Goal: Check status

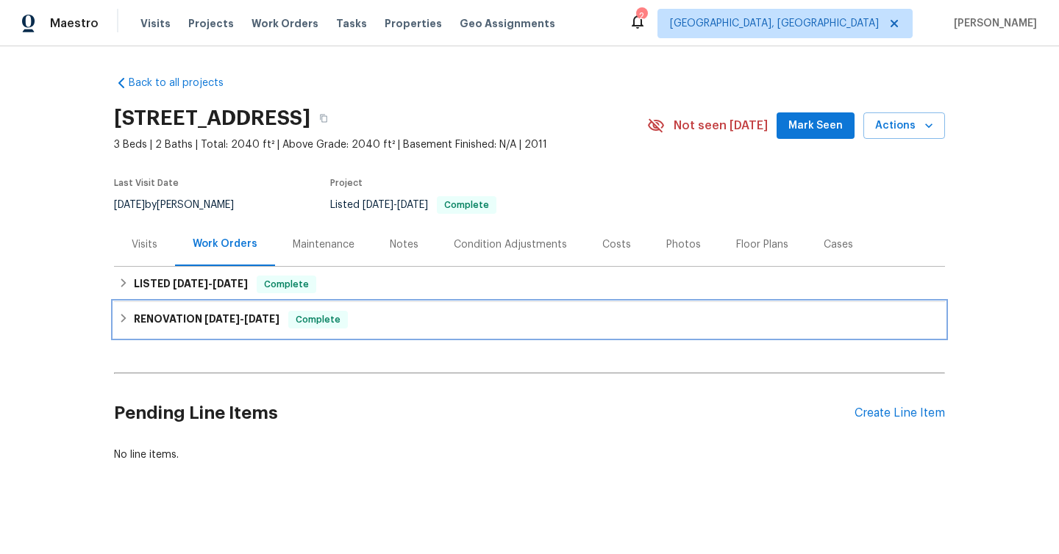
click at [269, 315] on span "[DATE]" at bounding box center [261, 319] width 35 height 10
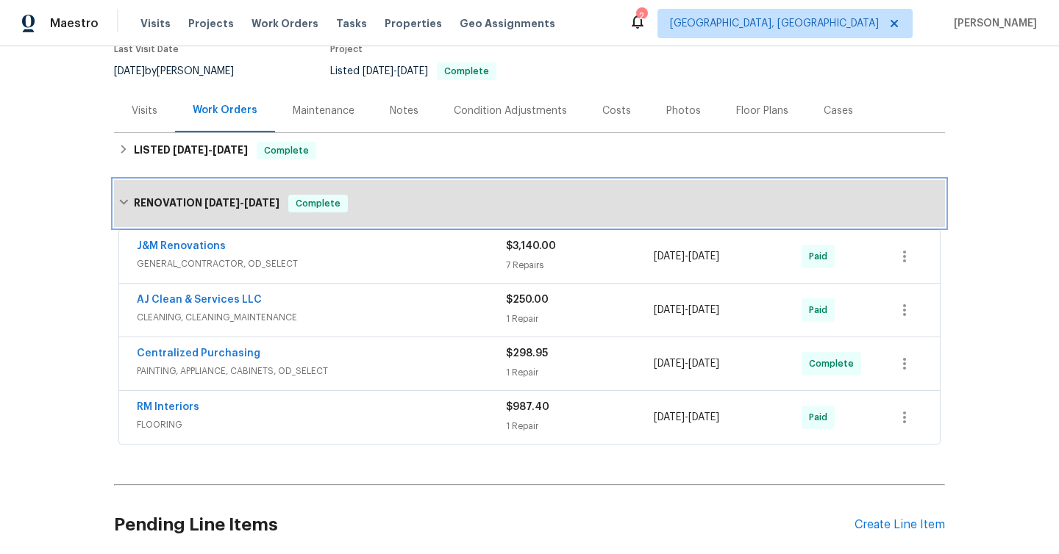
scroll to position [254, 0]
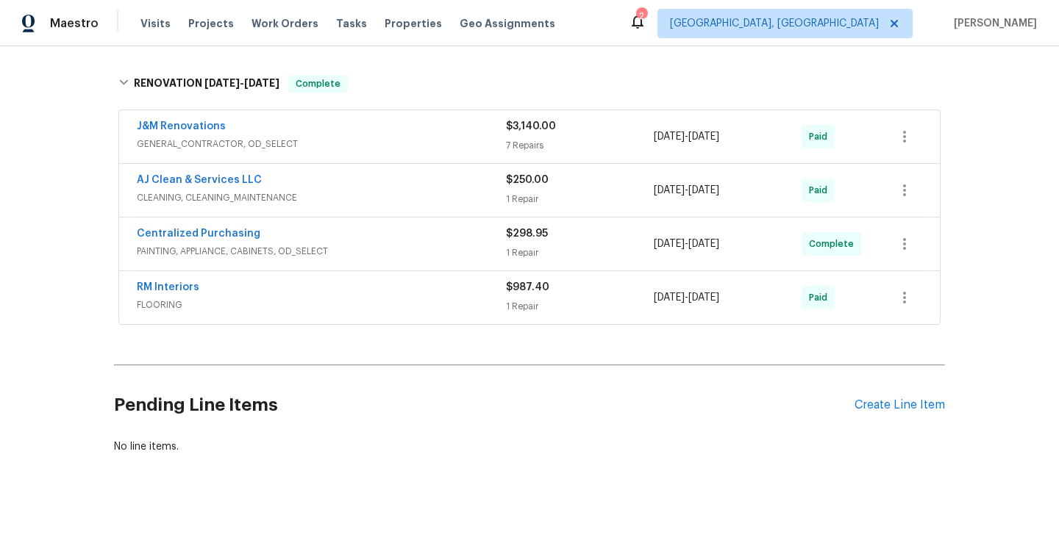
click at [386, 299] on span "FLOORING" at bounding box center [321, 305] width 369 height 15
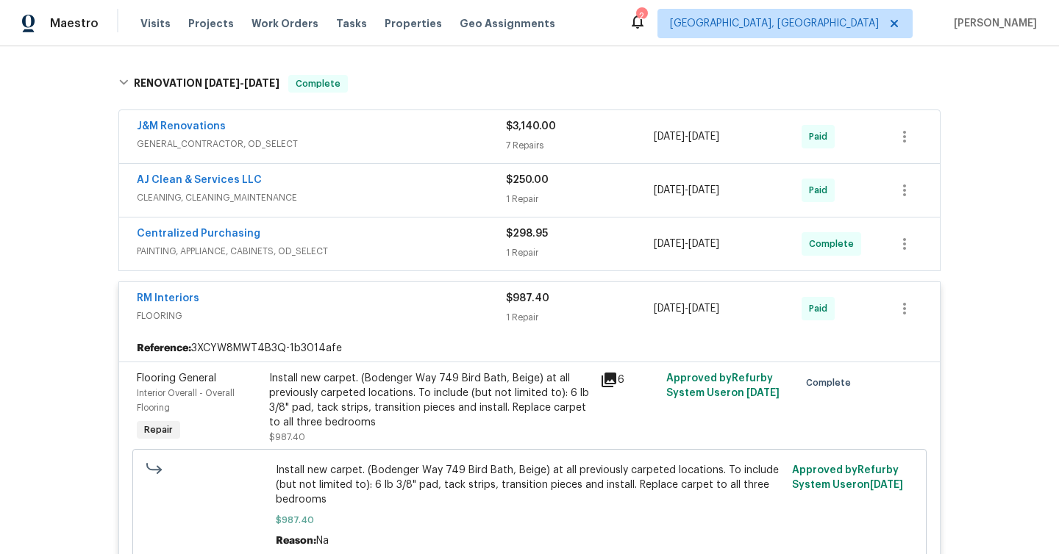
click at [385, 247] on span "PAINTING, APPLIANCE, CABINETS, OD_SELECT" at bounding box center [321, 251] width 369 height 15
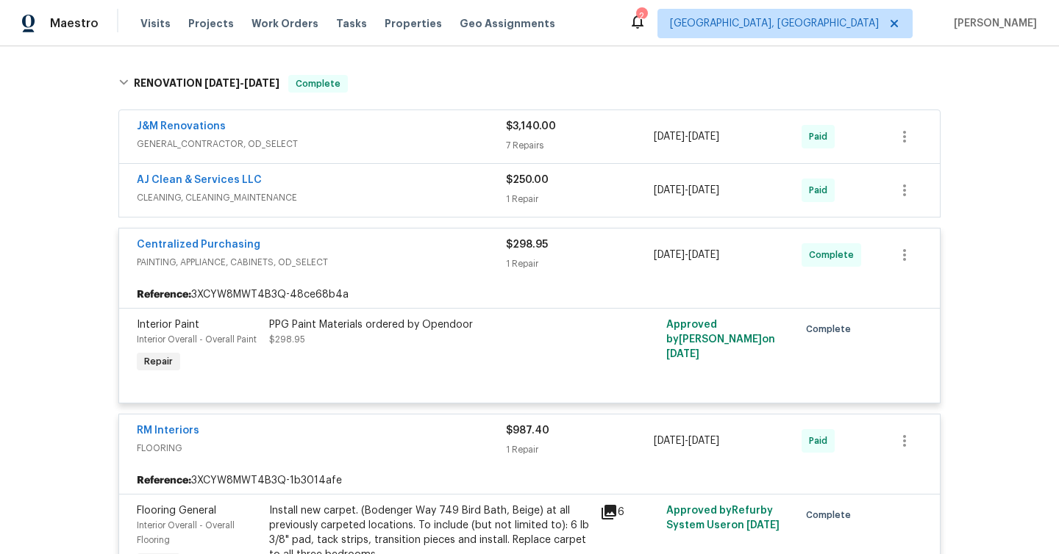
click at [373, 196] on span "CLEANING, CLEANING_MAINTENANCE" at bounding box center [321, 197] width 369 height 15
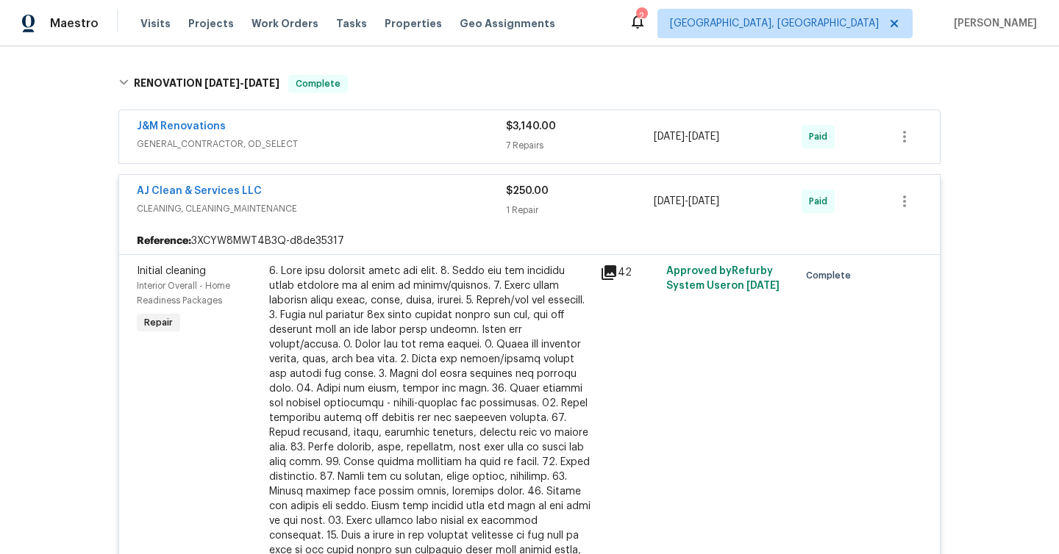
click at [349, 144] on span "GENERAL_CONTRACTOR, OD_SELECT" at bounding box center [321, 144] width 369 height 15
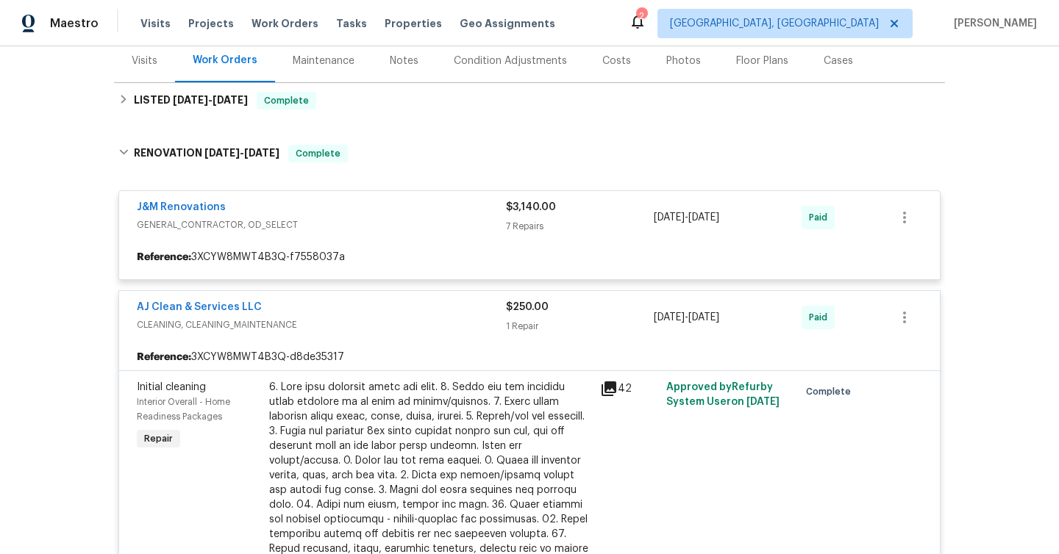
scroll to position [179, 0]
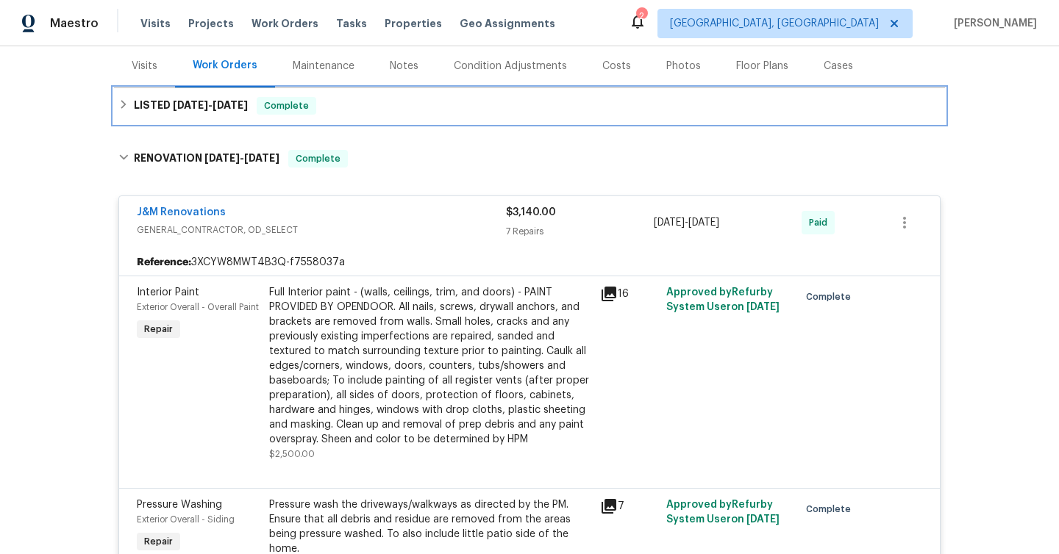
click at [313, 112] on div "LISTED [DATE] - [DATE] Complete" at bounding box center [529, 106] width 822 height 18
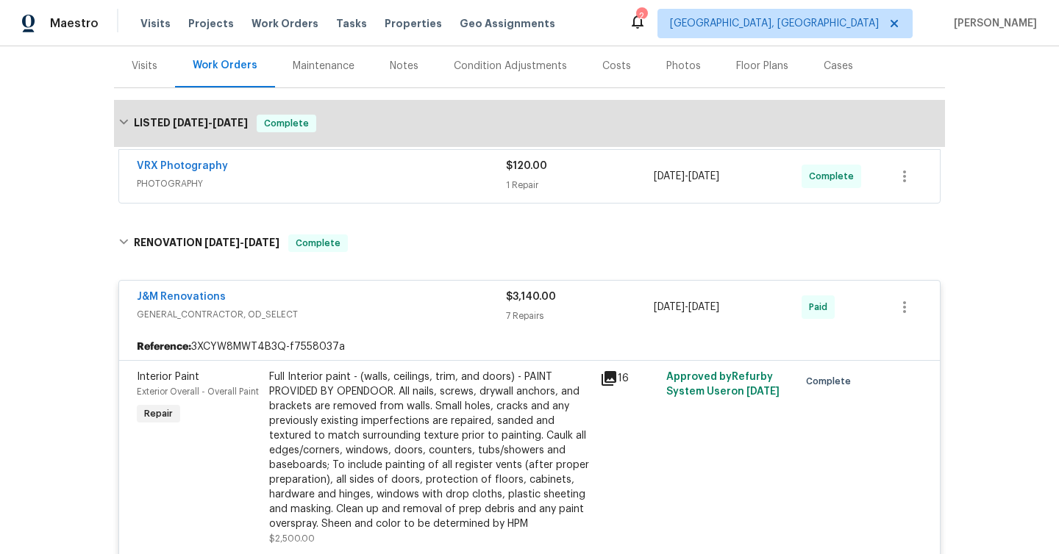
click at [327, 177] on span "PHOTOGRAPHY" at bounding box center [321, 183] width 369 height 15
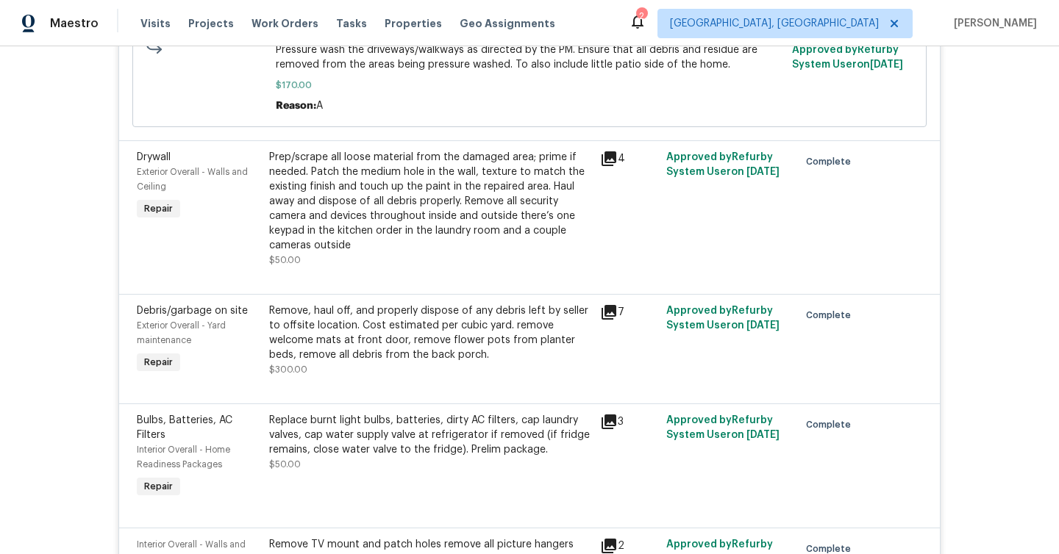
scroll to position [901, 0]
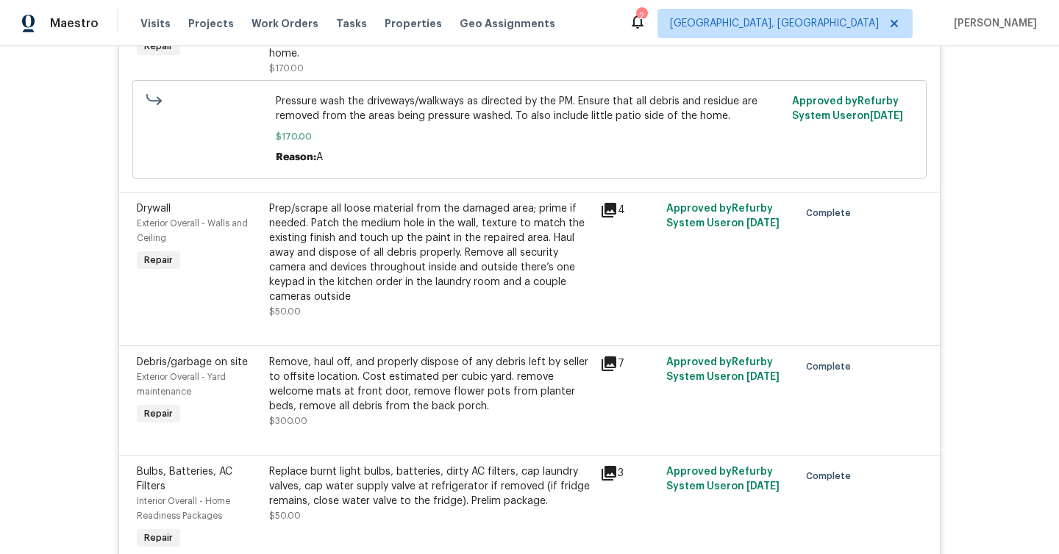
click at [609, 207] on icon at bounding box center [608, 210] width 15 height 15
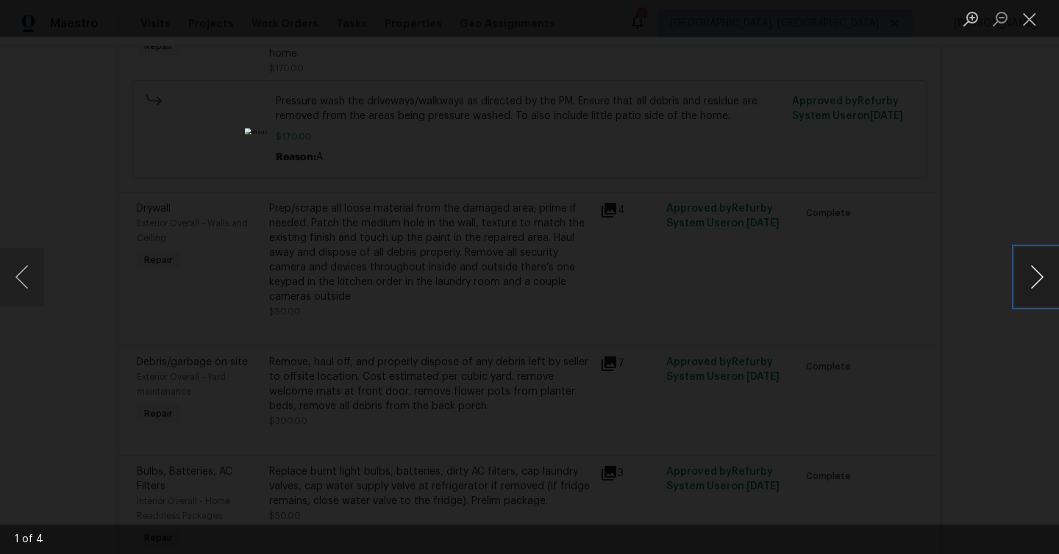
click at [1051, 282] on button "Next image" at bounding box center [1036, 277] width 44 height 59
click at [941, 304] on div "Lightbox" at bounding box center [529, 277] width 1059 height 554
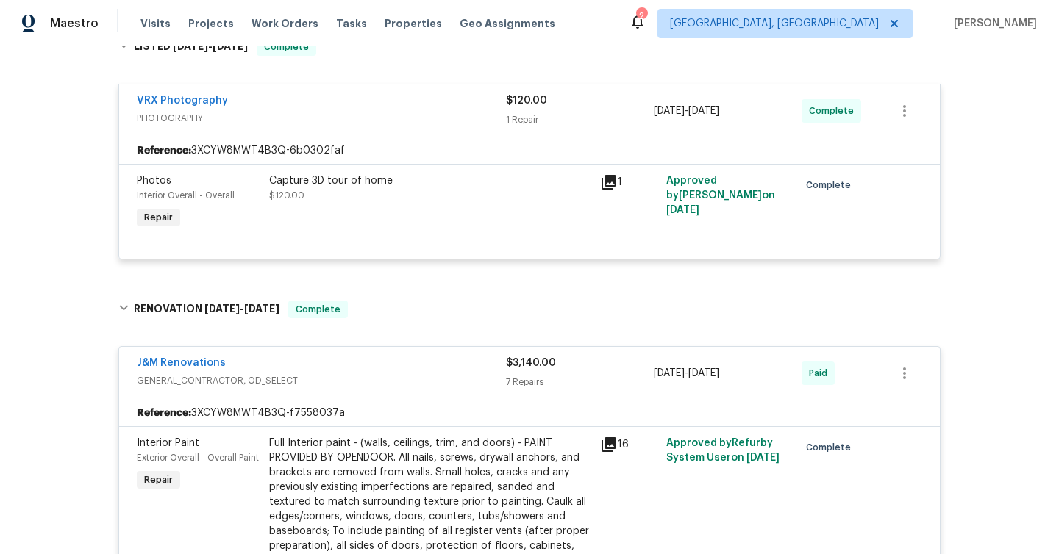
scroll to position [154, 0]
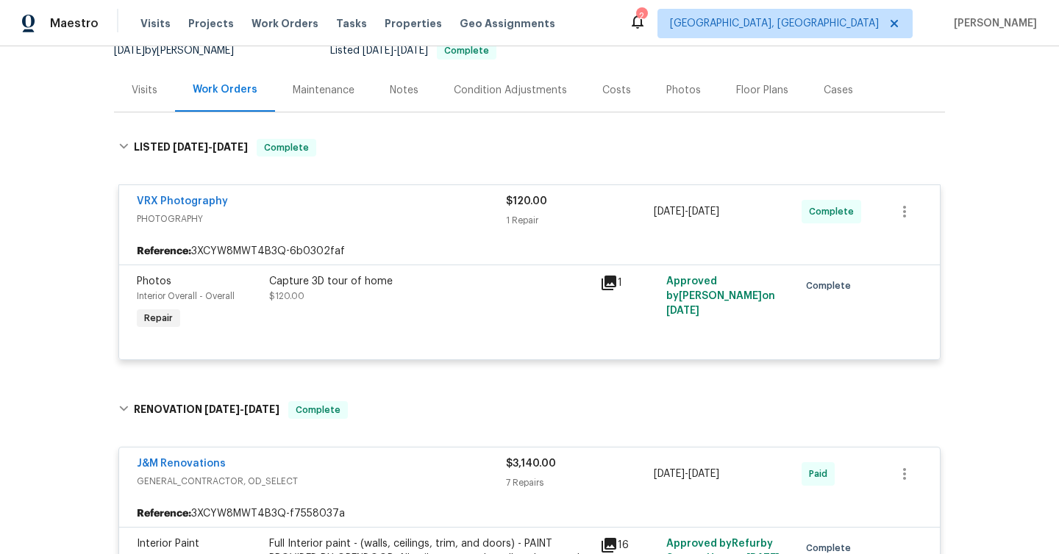
click at [401, 90] on div "Notes" at bounding box center [404, 90] width 29 height 15
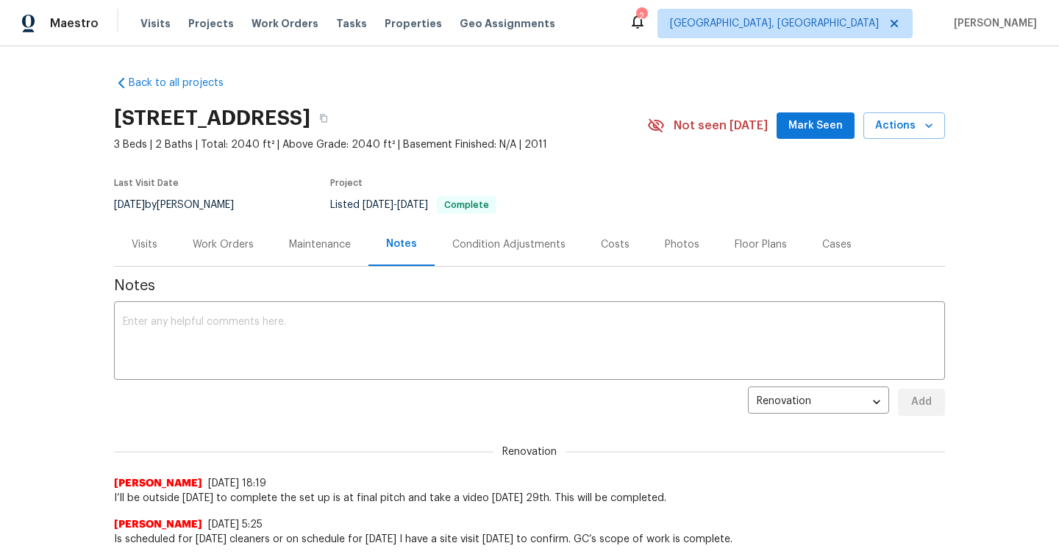
click at [504, 224] on div "Condition Adjustments" at bounding box center [508, 244] width 148 height 43
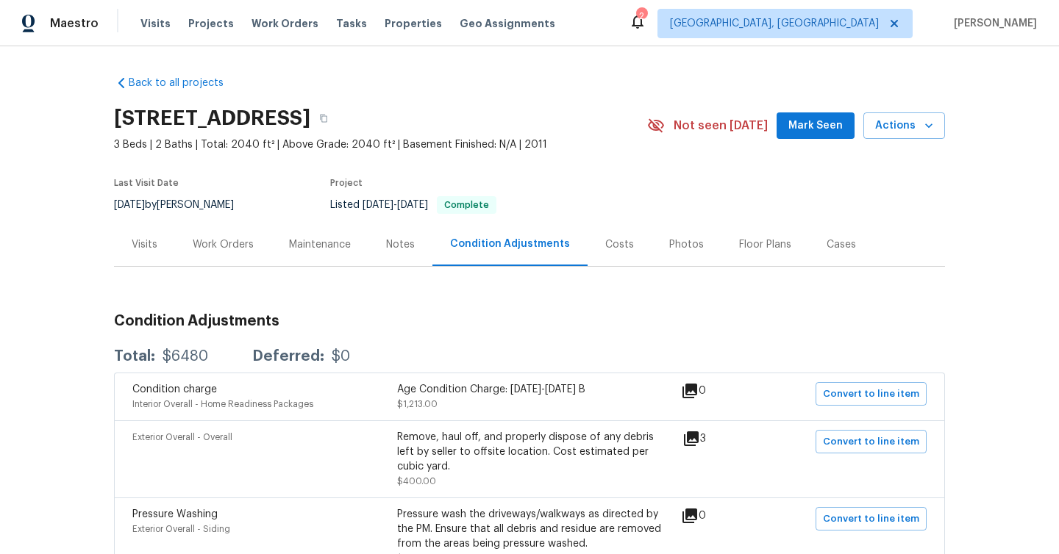
click at [193, 243] on div "Work Orders" at bounding box center [223, 244] width 61 height 15
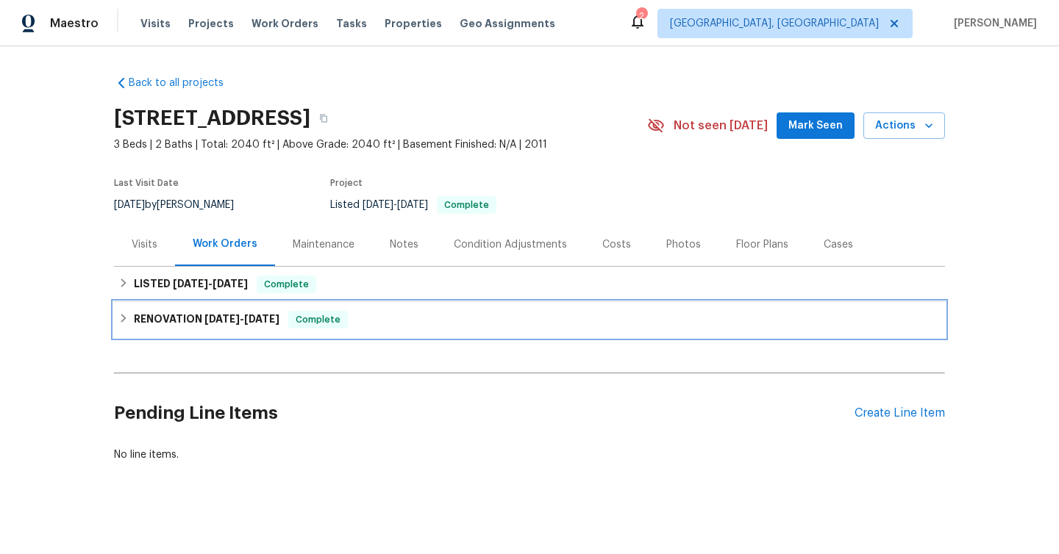
click at [186, 323] on h6 "RENOVATION [DATE] - [DATE]" at bounding box center [207, 320] width 146 height 18
